Goal: Transaction & Acquisition: Download file/media

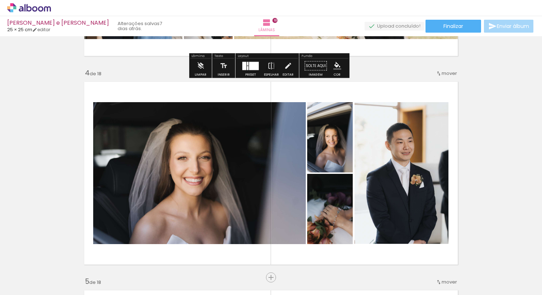
scroll to position [718, 0]
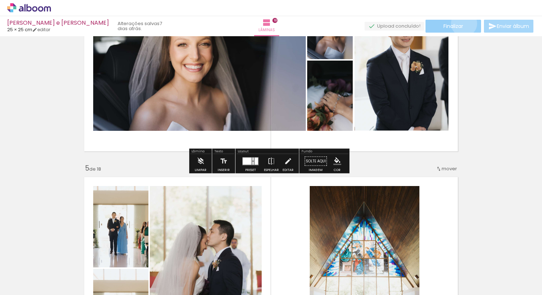
click at [461, 23] on paper-button "Finalizar" at bounding box center [453, 26] width 56 height 13
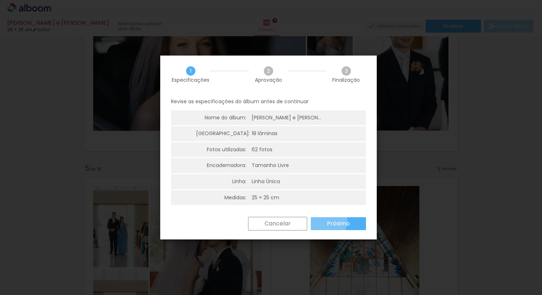
click at [0, 0] on paper-button "Próximo" at bounding box center [0, 0] width 0 height 0
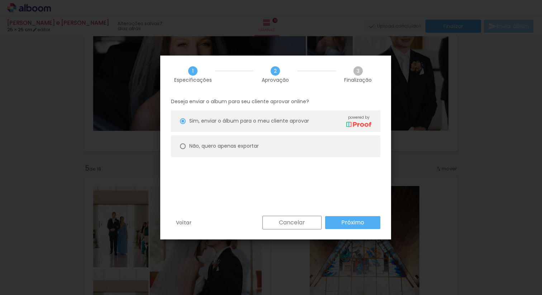
click at [0, 0] on paper-radio-button "Não, quero apenas exportar" at bounding box center [0, 0] width 0 height 0
type paper-radio-button "on"
click at [0, 0] on paper-button "Próximo" at bounding box center [0, 0] width 0 height 0
type input "Alta, 300 DPI"
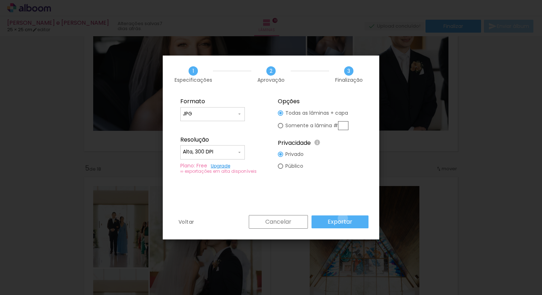
click at [0, 0] on slot "Exportar" at bounding box center [0, 0] width 0 height 0
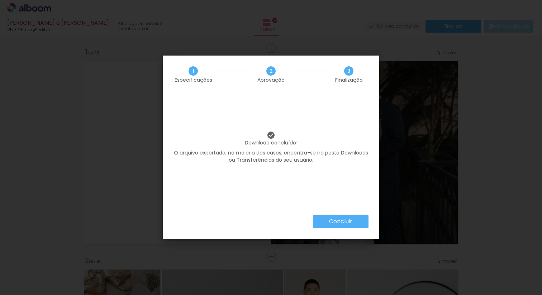
scroll to position [718, 0]
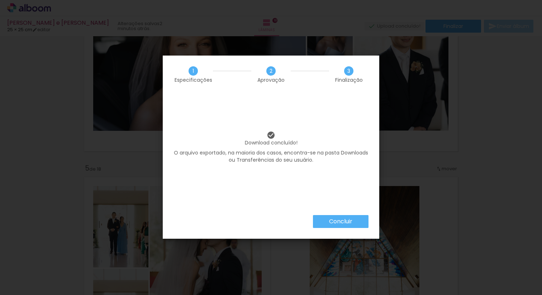
click at [0, 0] on slot "Concluir" at bounding box center [0, 0] width 0 height 0
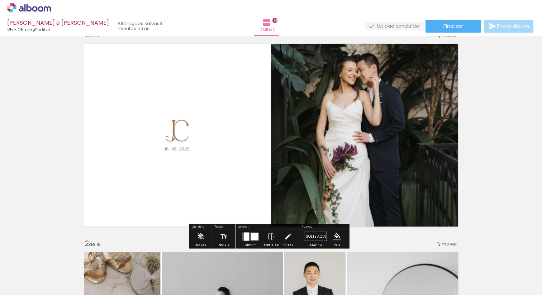
scroll to position [33, 0]
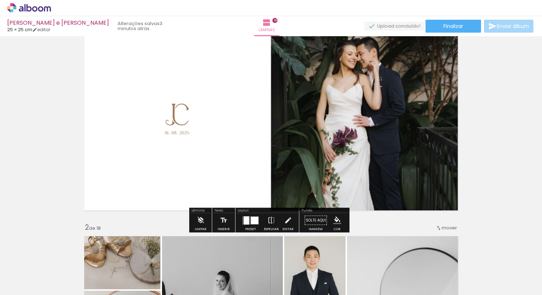
click at [341, 110] on quentale-photo at bounding box center [366, 117] width 190 height 186
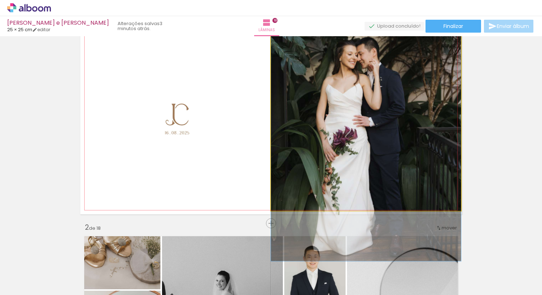
click at [341, 110] on quentale-photo at bounding box center [366, 117] width 190 height 186
click at [341, 111] on quentale-photo at bounding box center [366, 117] width 190 height 186
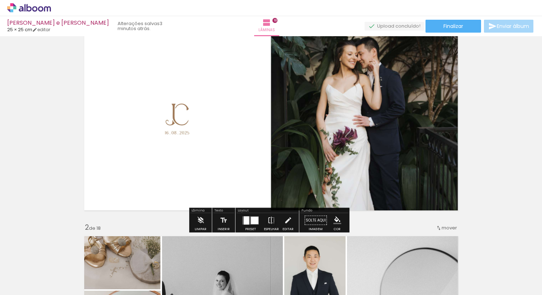
click at [252, 114] on quentale-layouter at bounding box center [270, 119] width 381 height 191
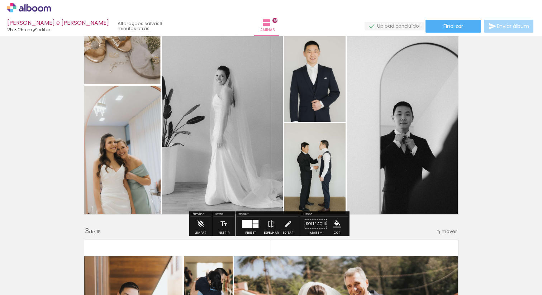
scroll to position [270, 0]
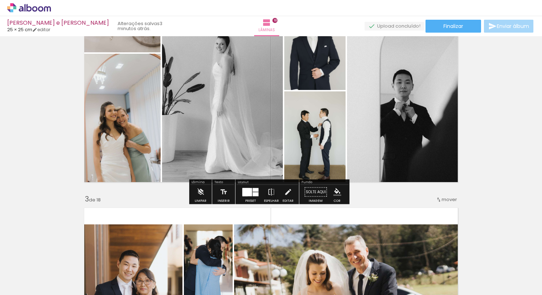
click at [425, 157] on quentale-photo at bounding box center [404, 90] width 115 height 191
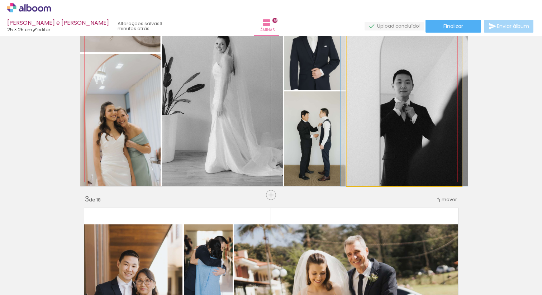
click at [425, 157] on quentale-photo at bounding box center [404, 90] width 115 height 191
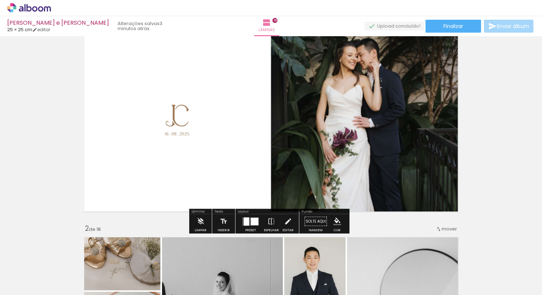
scroll to position [4, 0]
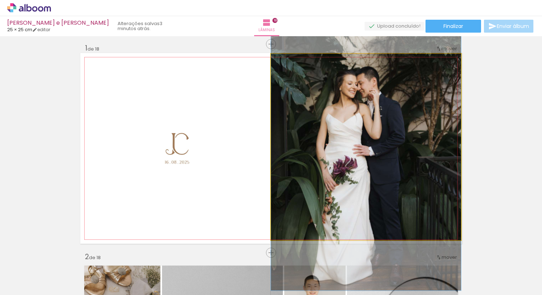
click at [425, 157] on quentale-photo at bounding box center [366, 147] width 190 height 186
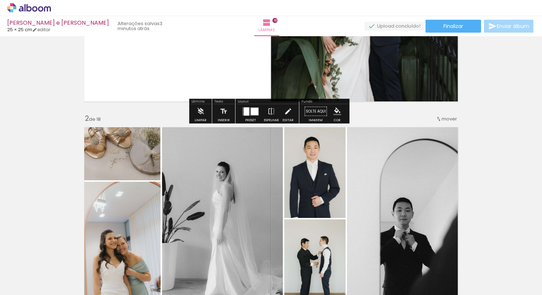
scroll to position [235, 0]
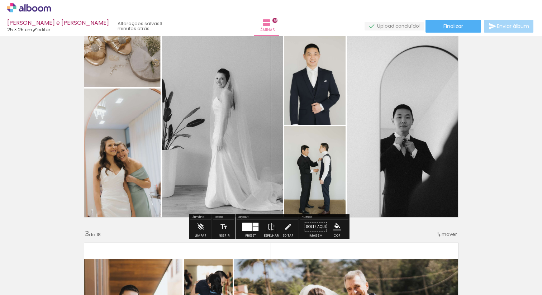
click at [407, 170] on quentale-photo at bounding box center [404, 125] width 115 height 191
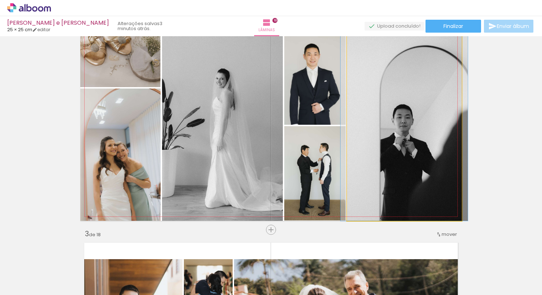
click at [407, 170] on quentale-photo at bounding box center [404, 125] width 115 height 191
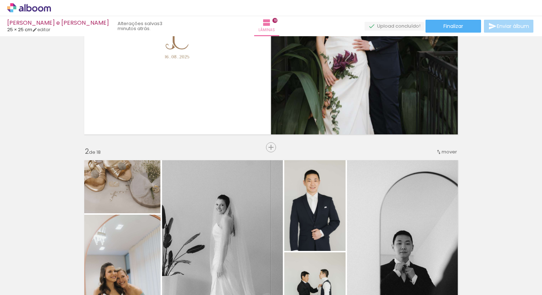
scroll to position [0, 0]
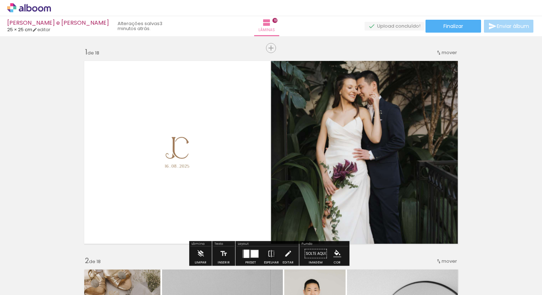
click at [405, 163] on quentale-photo at bounding box center [366, 151] width 190 height 186
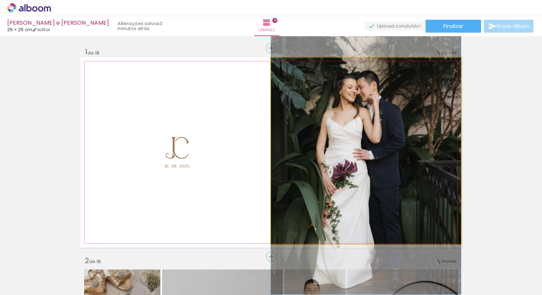
click at [405, 163] on quentale-photo at bounding box center [366, 151] width 190 height 186
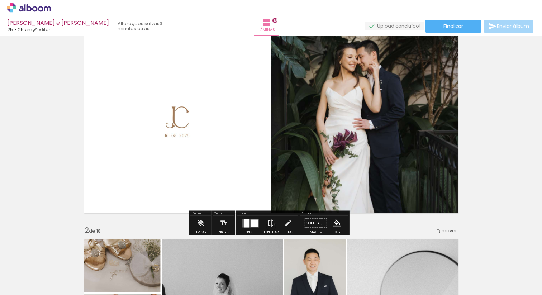
scroll to position [45, 0]
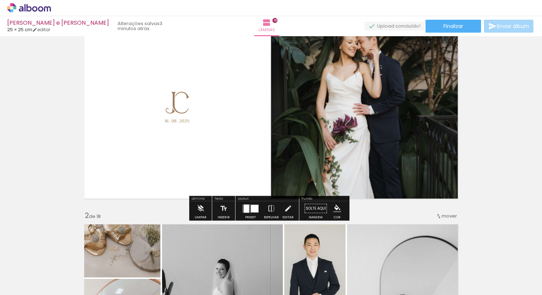
click at [405, 163] on quentale-photo at bounding box center [366, 106] width 190 height 186
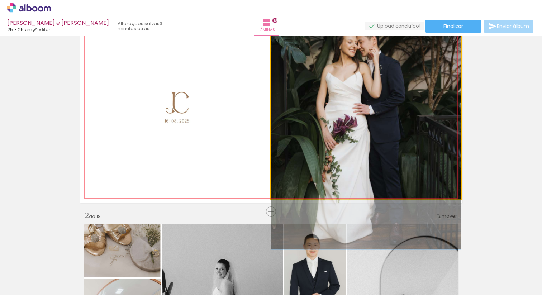
click at [405, 163] on quentale-photo at bounding box center [366, 106] width 190 height 186
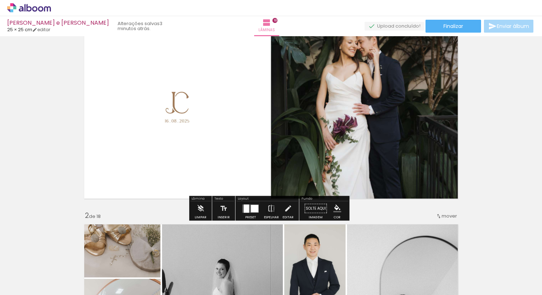
click at [405, 163] on quentale-photo at bounding box center [366, 106] width 190 height 186
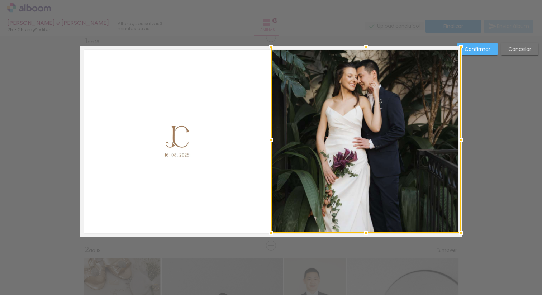
scroll to position [9, 0]
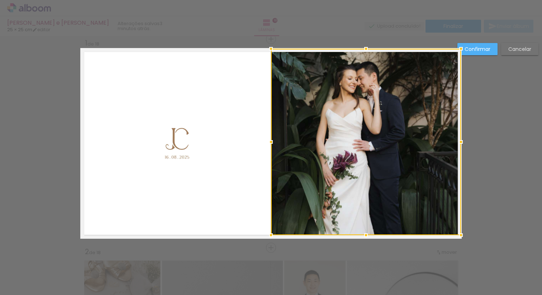
click at [405, 163] on div at bounding box center [366, 142] width 190 height 186
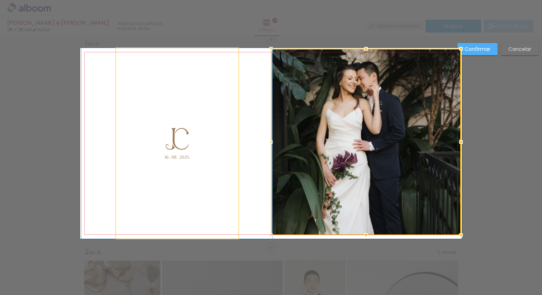
click at [218, 150] on quentale-photo at bounding box center [177, 143] width 122 height 191
click at [271, 150] on div at bounding box center [366, 142] width 190 height 186
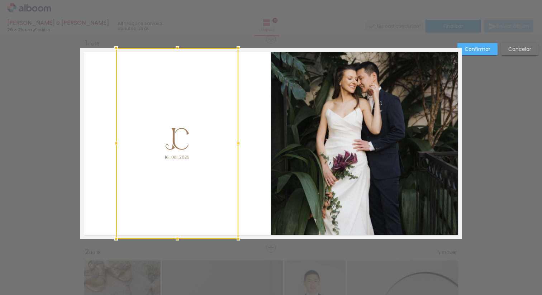
click at [411, 114] on quentale-photo at bounding box center [366, 142] width 190 height 186
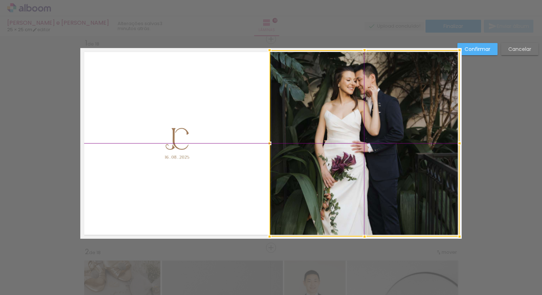
drag, startPoint x: 400, startPoint y: 169, endPoint x: 400, endPoint y: 173, distance: 3.9
click at [400, 173] on div at bounding box center [364, 143] width 190 height 186
click at [0, 0] on slot "Cancelar" at bounding box center [0, 0] width 0 height 0
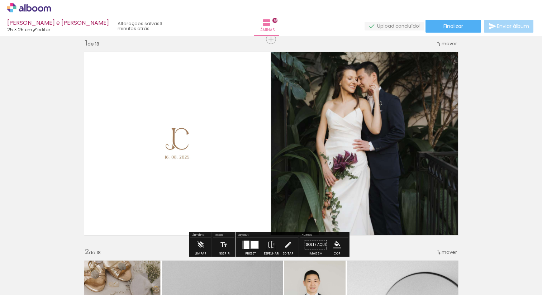
click at [443, 100] on quentale-photo at bounding box center [366, 142] width 190 height 186
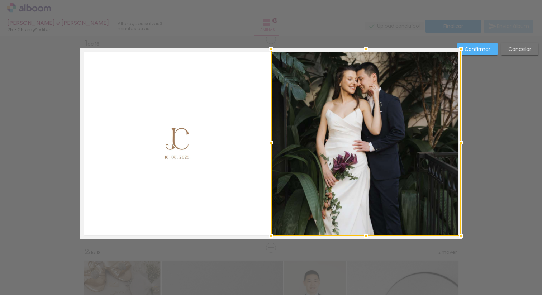
click at [364, 234] on div at bounding box center [366, 236] width 14 height 14
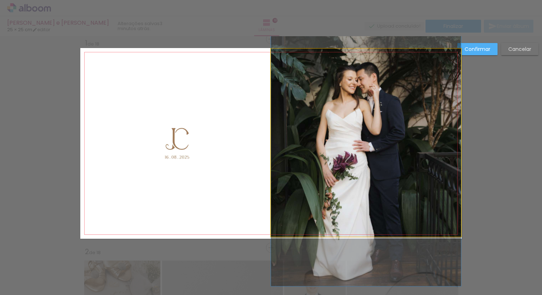
click at [457, 235] on quentale-photo at bounding box center [366, 142] width 190 height 187
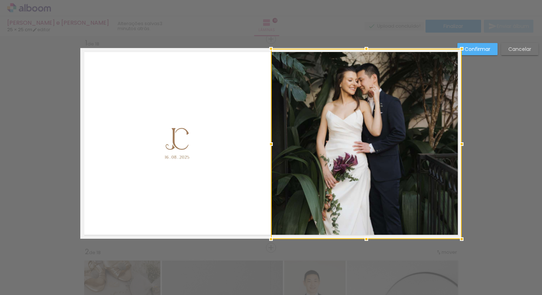
click at [460, 238] on div at bounding box center [461, 239] width 14 height 14
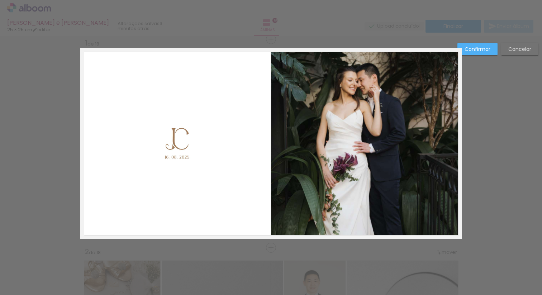
click at [0, 0] on slot "Confirmar" at bounding box center [0, 0] width 0 height 0
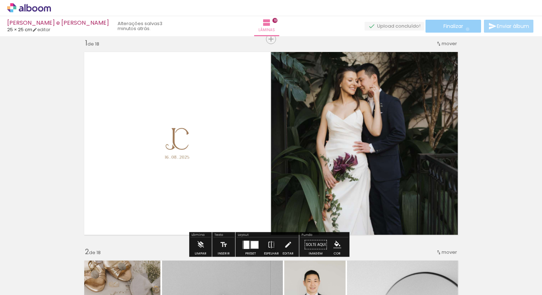
click at [465, 29] on paper-button "Finalizar" at bounding box center [453, 26] width 56 height 13
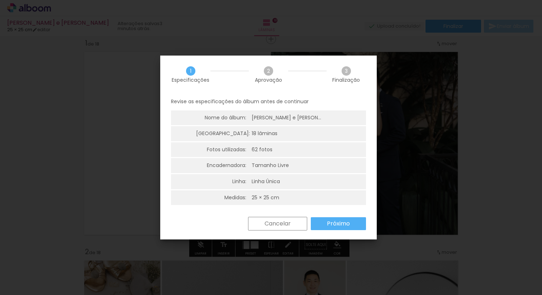
click at [320, 228] on paper-button "Próximo" at bounding box center [338, 223] width 55 height 13
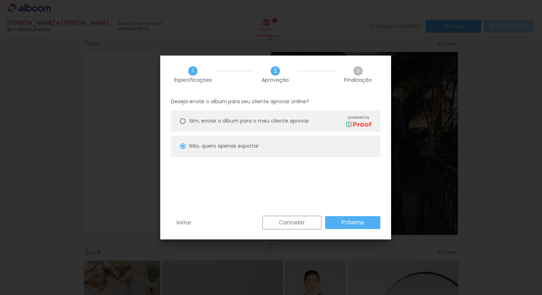
click at [0, 0] on slot "Próximo" at bounding box center [0, 0] width 0 height 0
type input "Alta, 300 DPI"
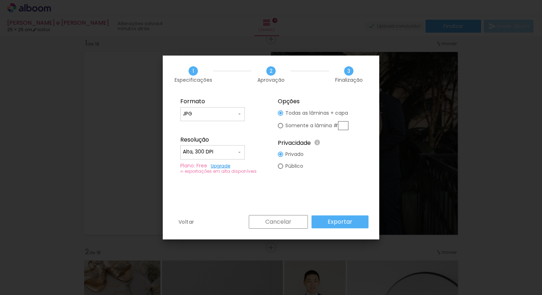
click at [0, 0] on slot "Somente a lâmina #" at bounding box center [0, 0] width 0 height 0
type paper-radio-button "on"
click at [344, 125] on input "text" at bounding box center [343, 125] width 10 height 9
type input "1"
click at [0, 0] on slot "Exportar" at bounding box center [0, 0] width 0 height 0
